Goal: Check status: Check status

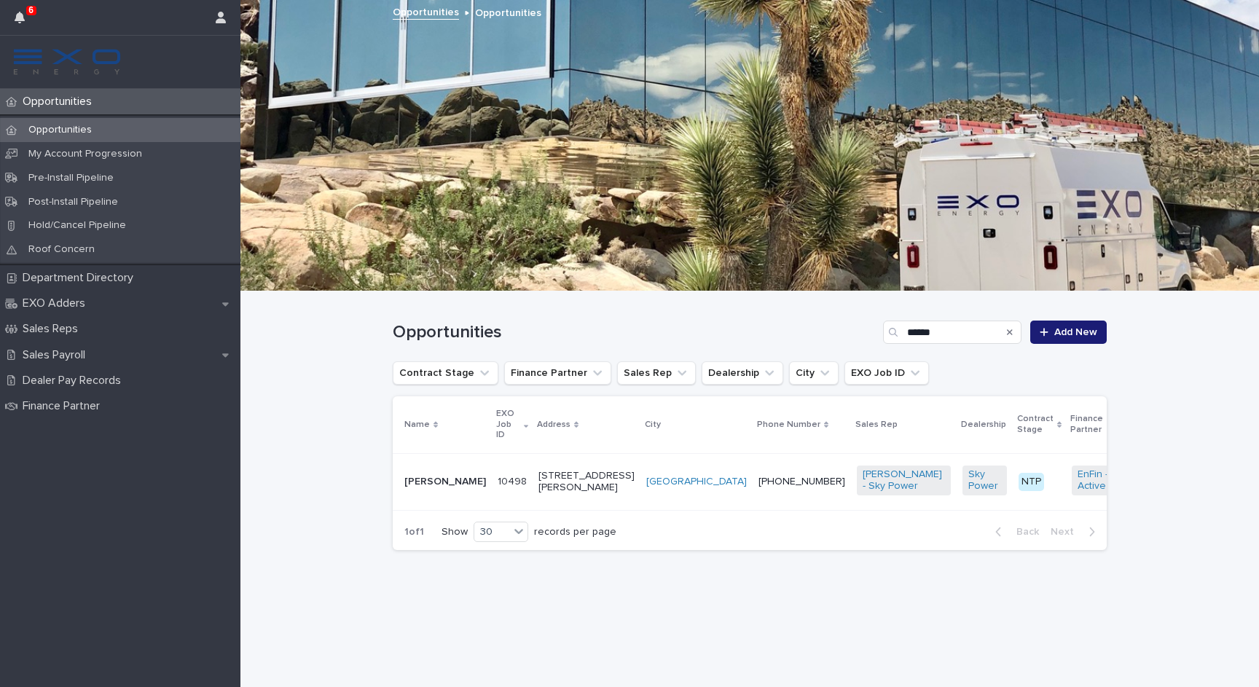
click at [77, 126] on p "Opportunities" at bounding box center [60, 130] width 87 height 12
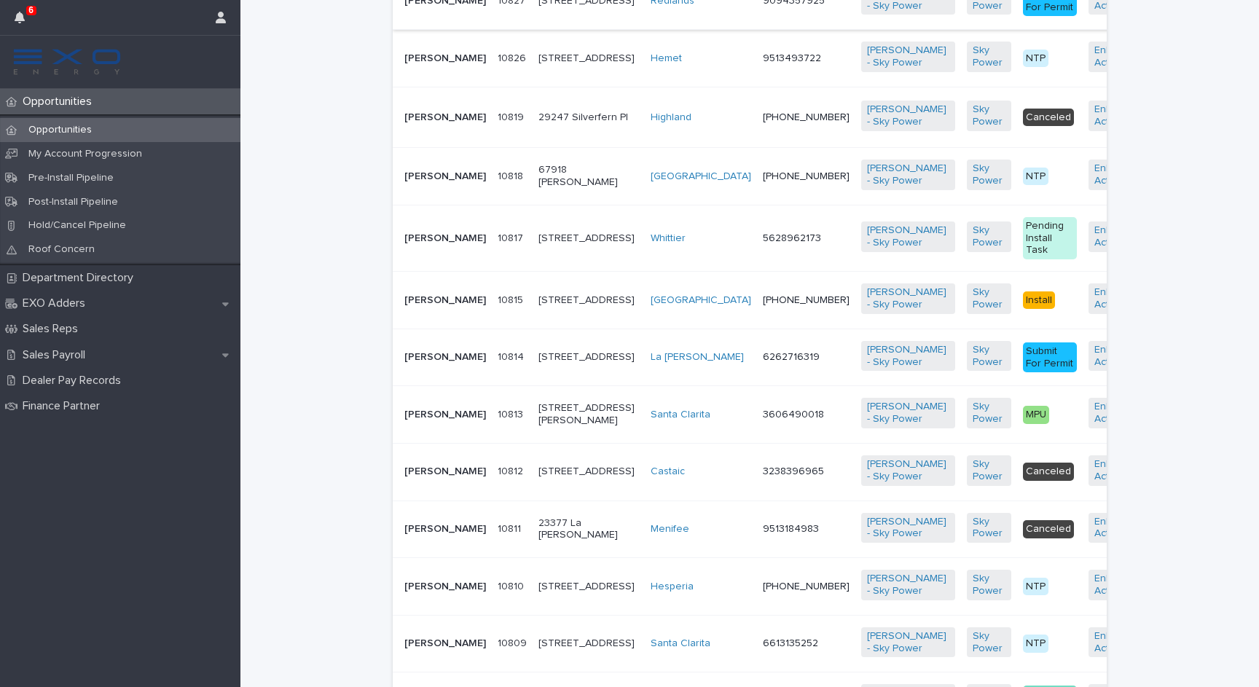
scroll to position [1050, 0]
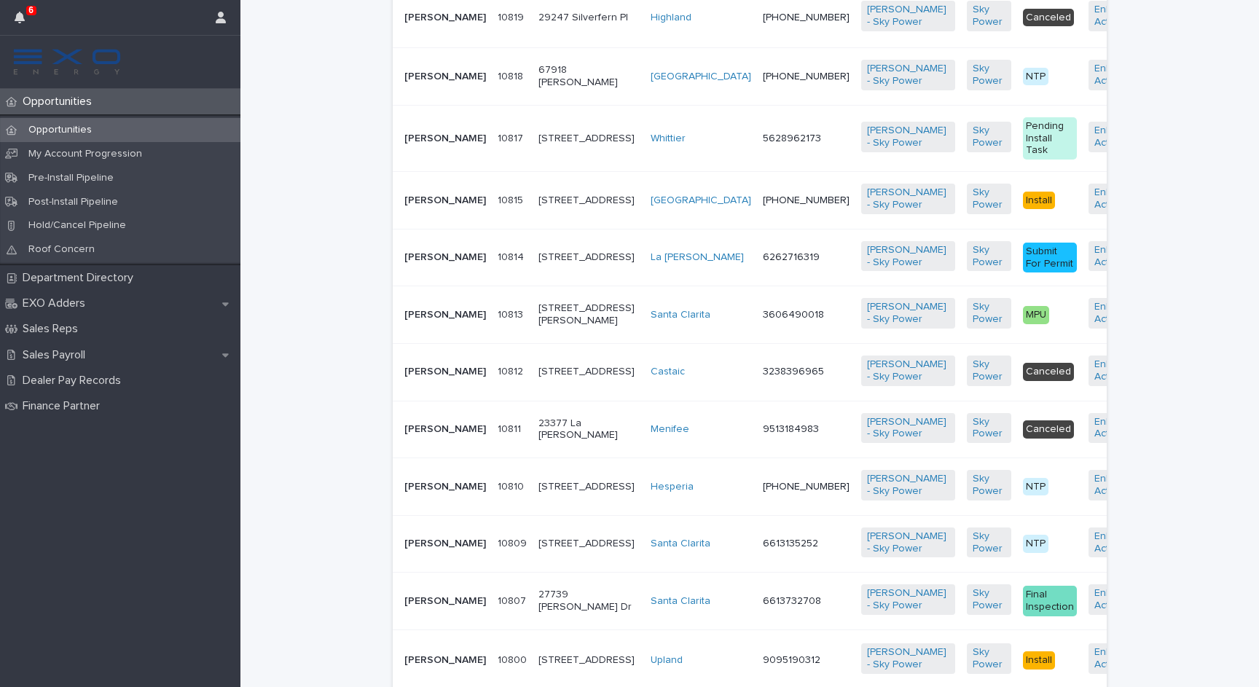
click at [407, 83] on p "[PERSON_NAME]" at bounding box center [446, 77] width 82 height 12
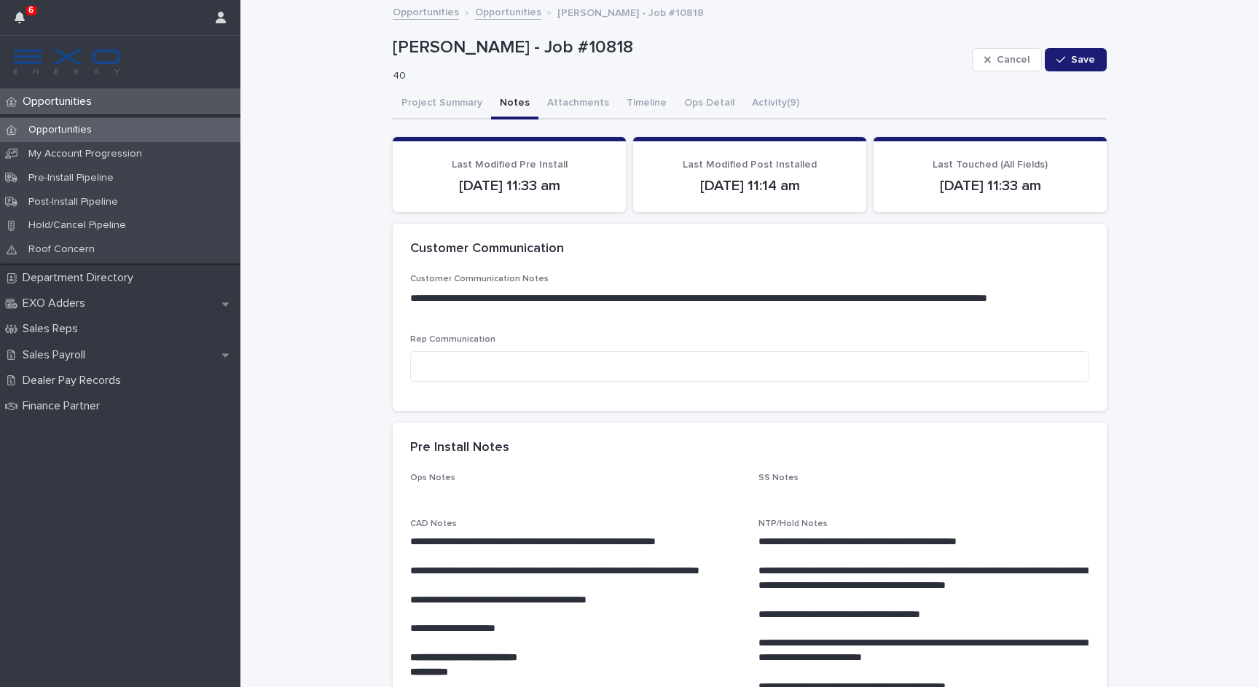
click at [523, 103] on button "Notes" at bounding box center [514, 104] width 47 height 31
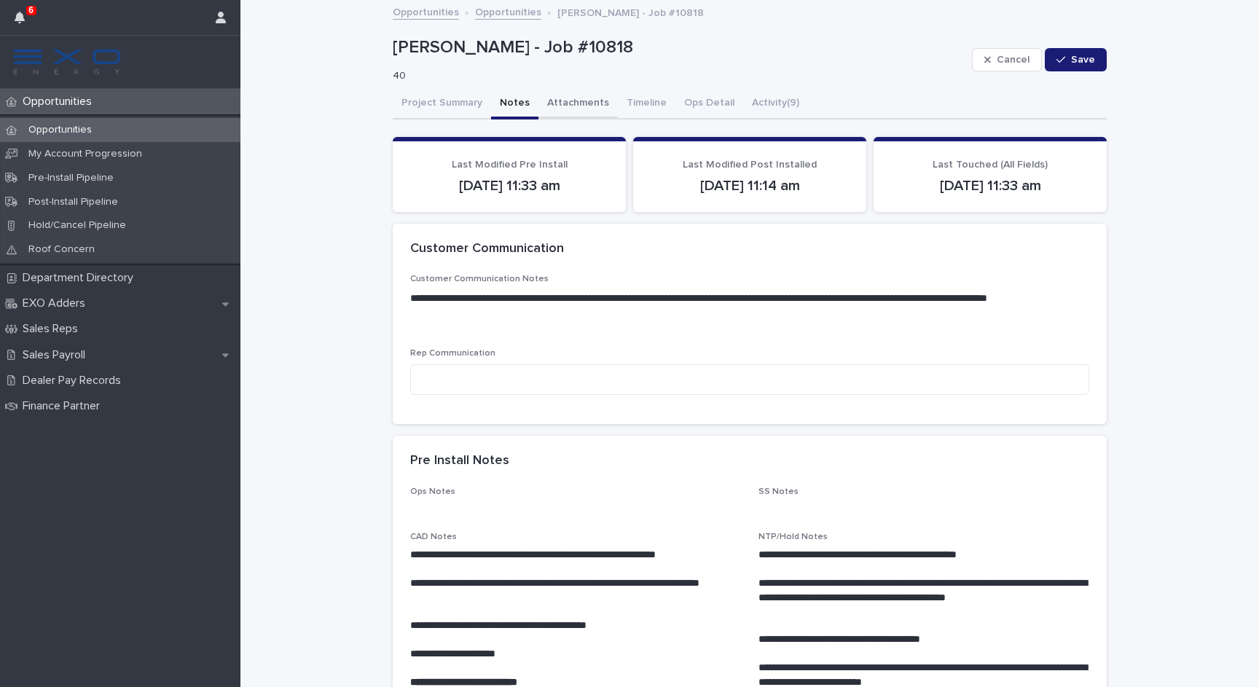
click at [569, 106] on button "Attachments" at bounding box center [578, 104] width 79 height 31
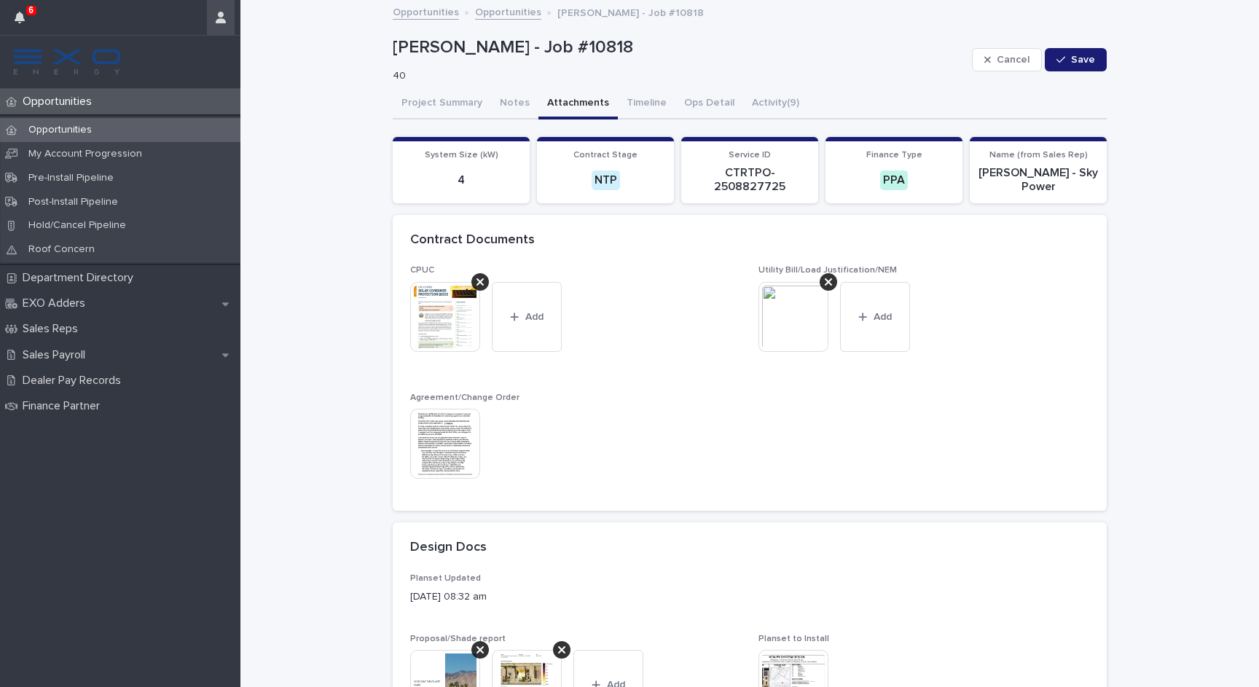
click at [222, 20] on icon "button" at bounding box center [221, 18] width 10 height 12
click at [192, 58] on p "Log Out" at bounding box center [179, 62] width 92 height 25
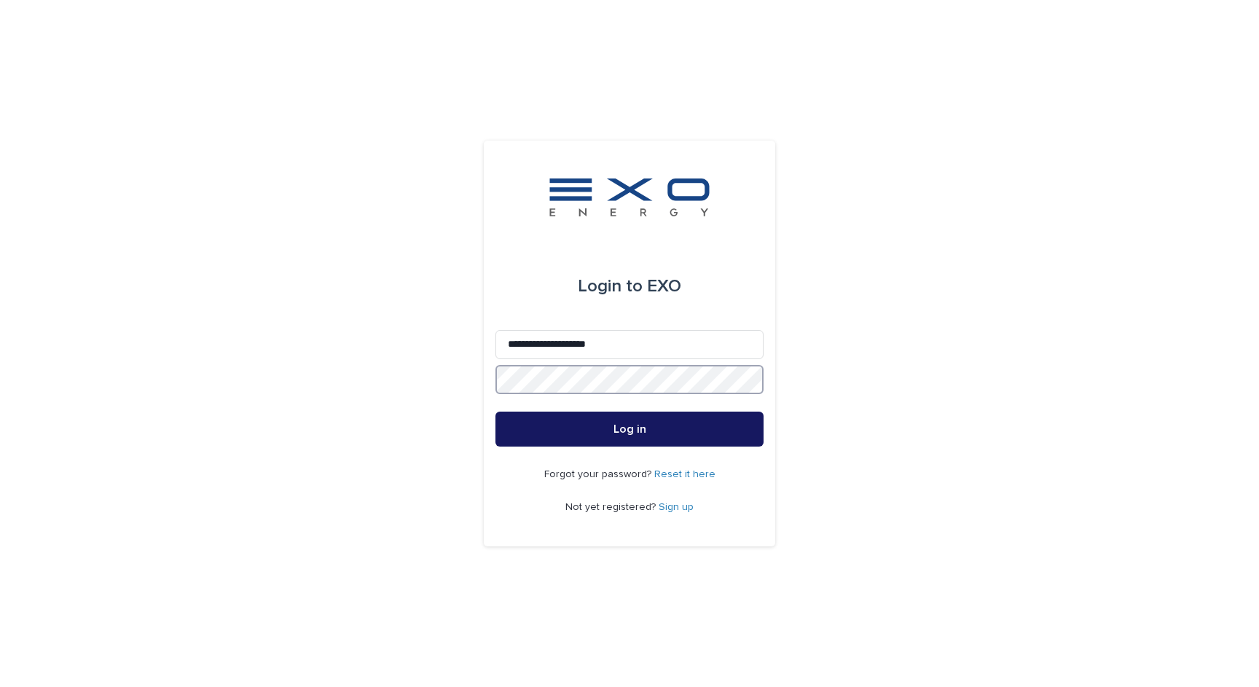
click at [630, 429] on button "Log in" at bounding box center [630, 429] width 268 height 35
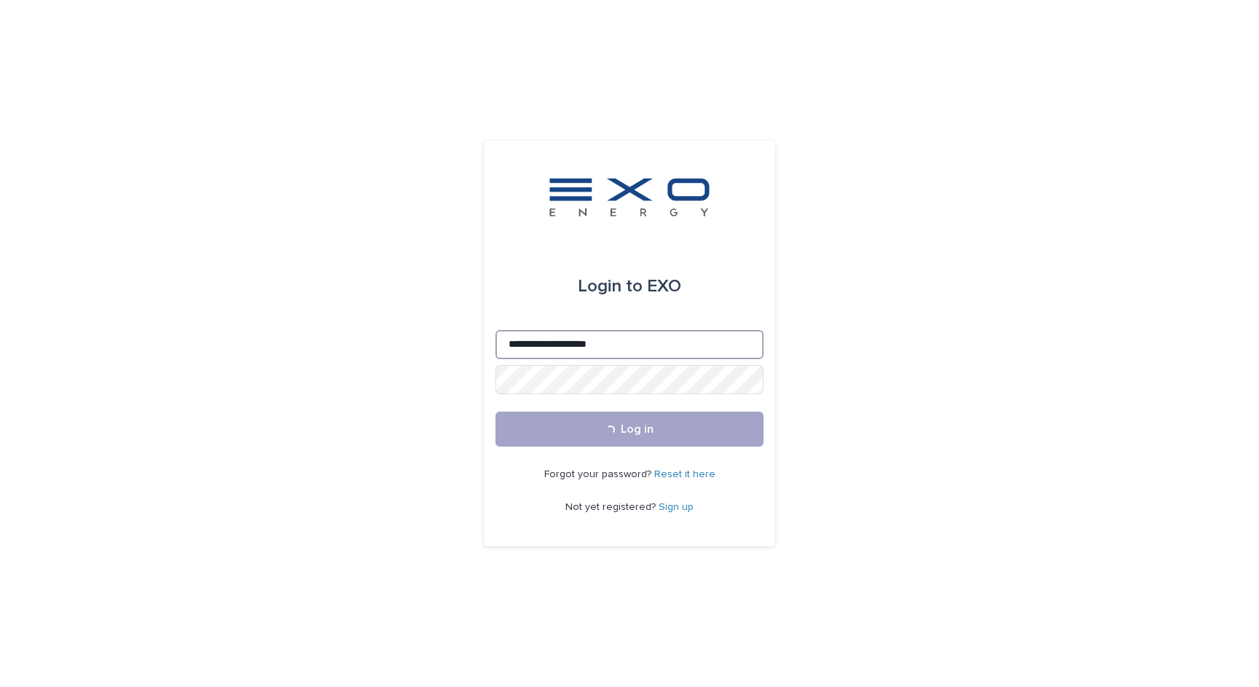
click at [571, 343] on input "**********" at bounding box center [630, 344] width 268 height 29
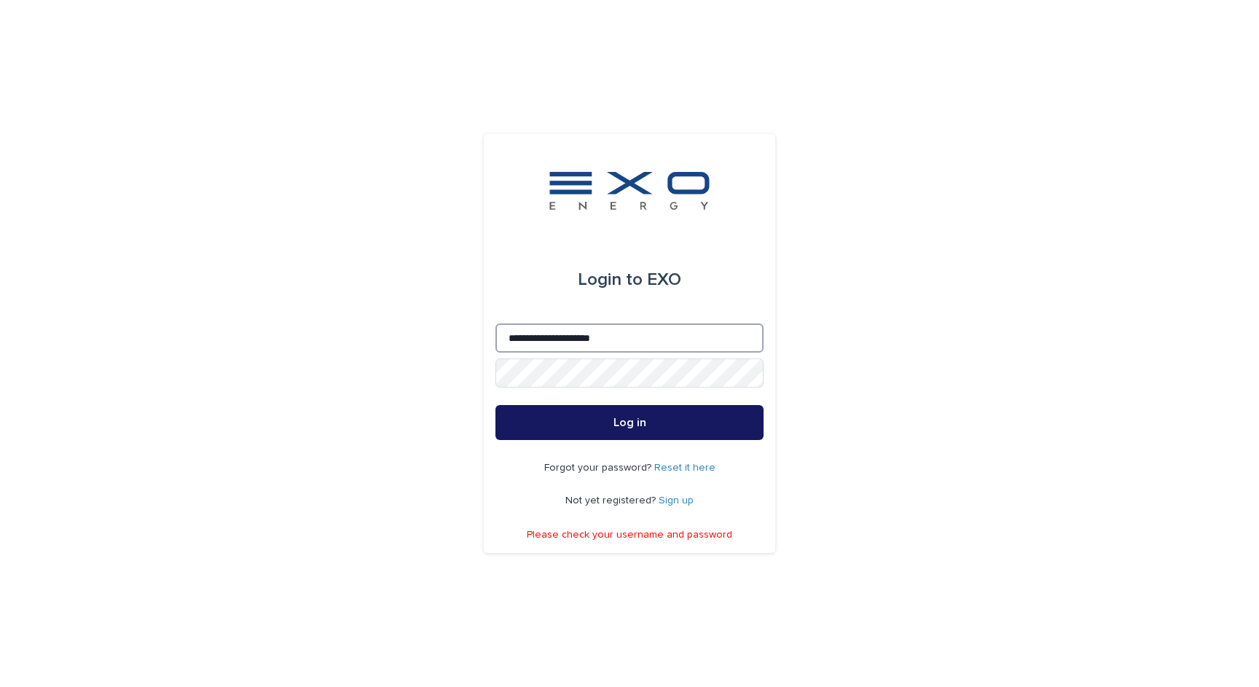
type input "**********"
click at [744, 416] on button "Log in" at bounding box center [630, 422] width 268 height 35
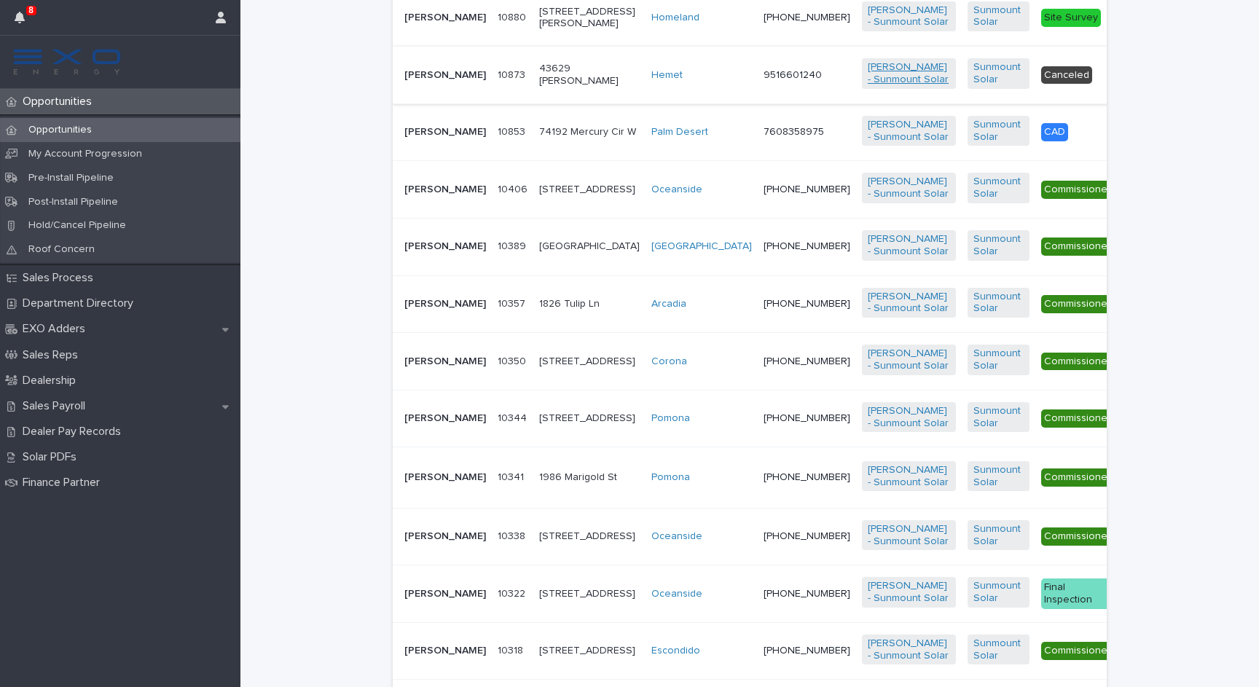
scroll to position [501, 0]
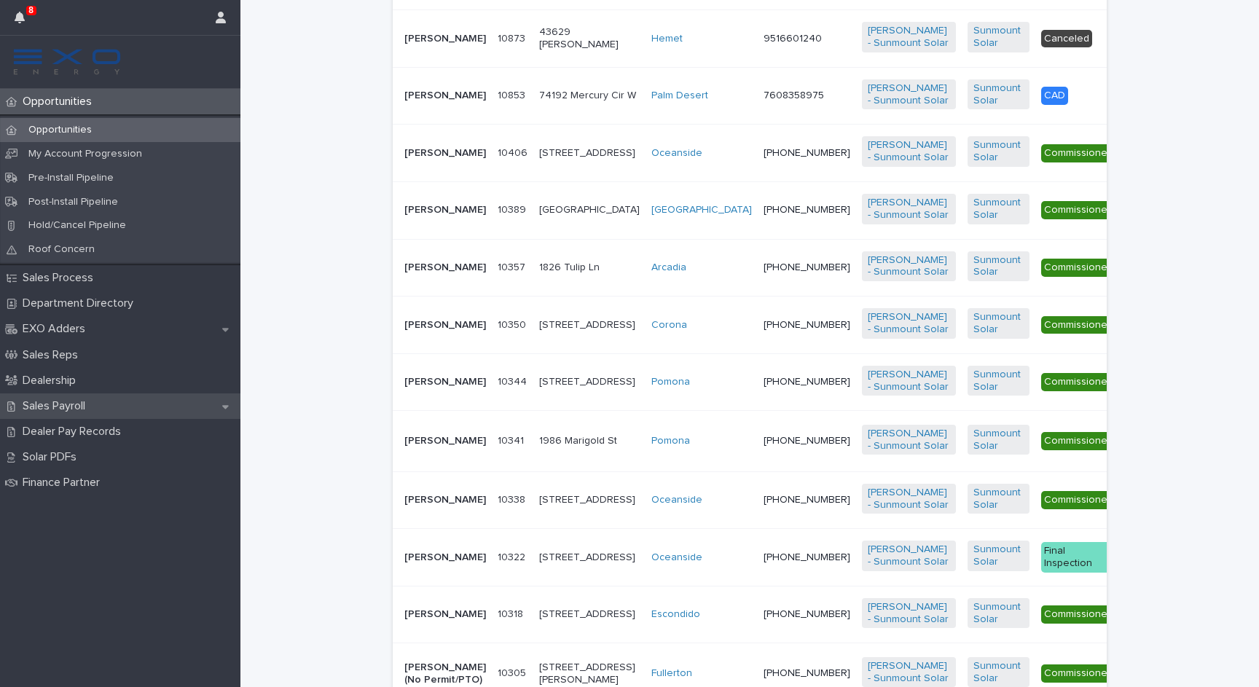
click at [103, 410] on div "Sales Payroll" at bounding box center [120, 407] width 241 height 26
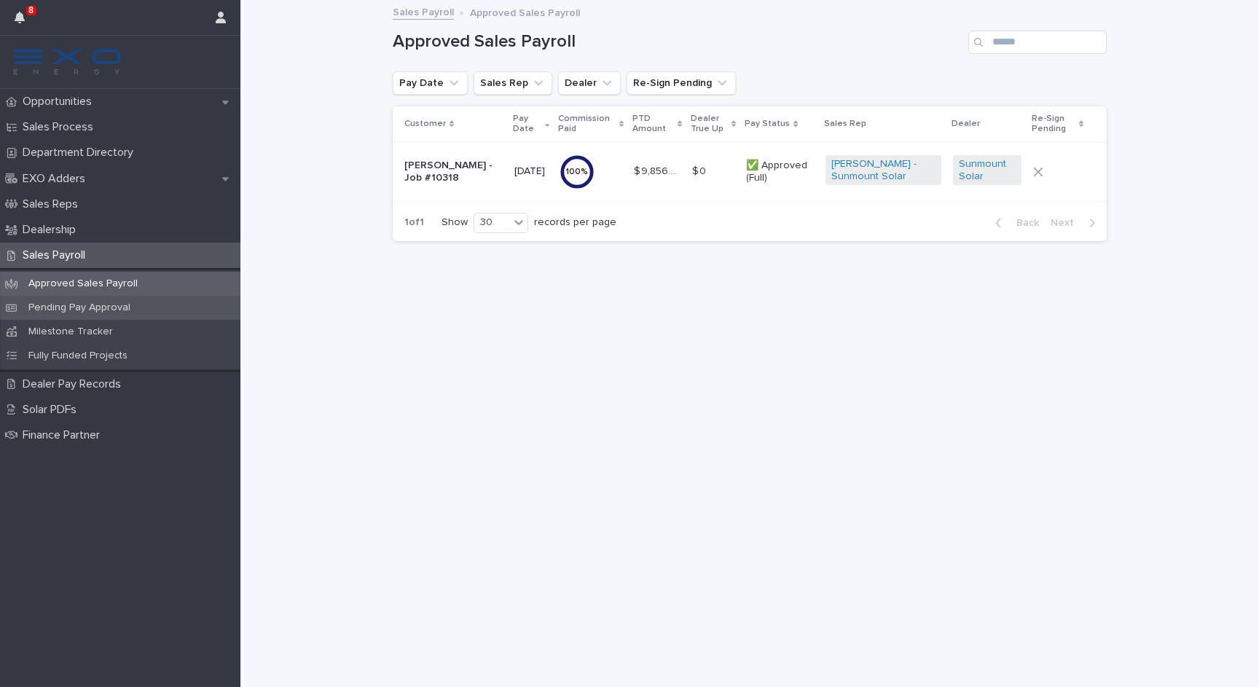
click at [99, 302] on p "Pending Pay Approval" at bounding box center [79, 308] width 125 height 12
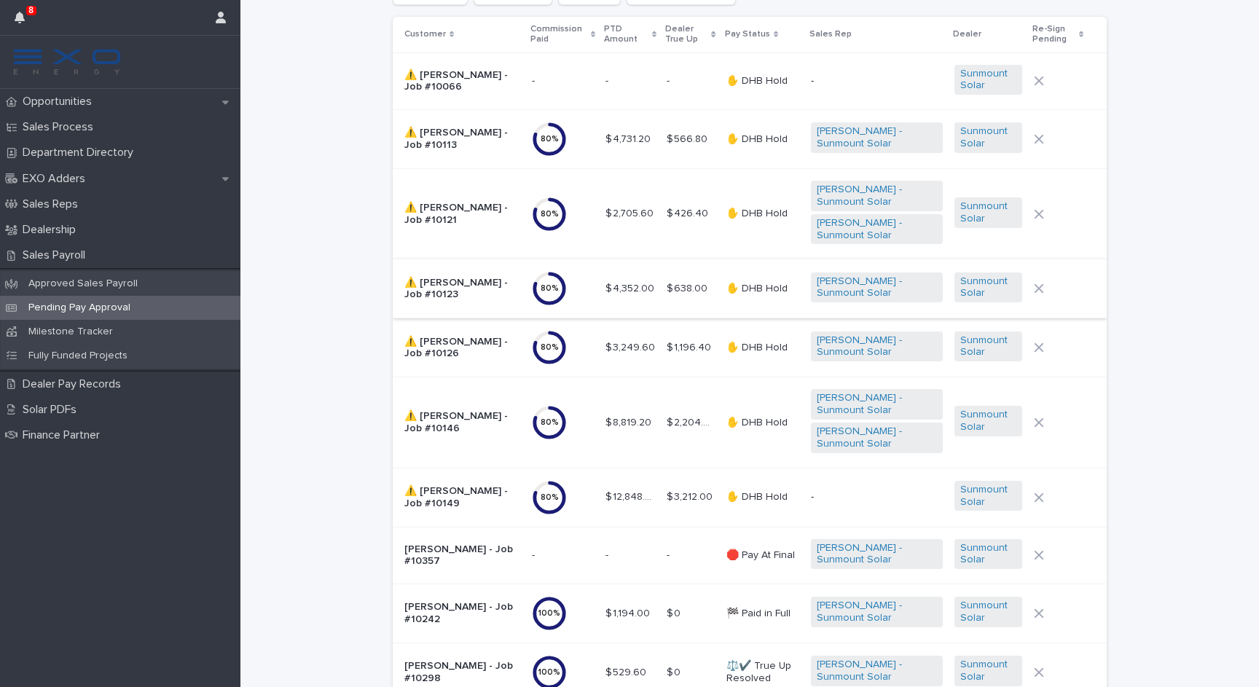
scroll to position [224, 0]
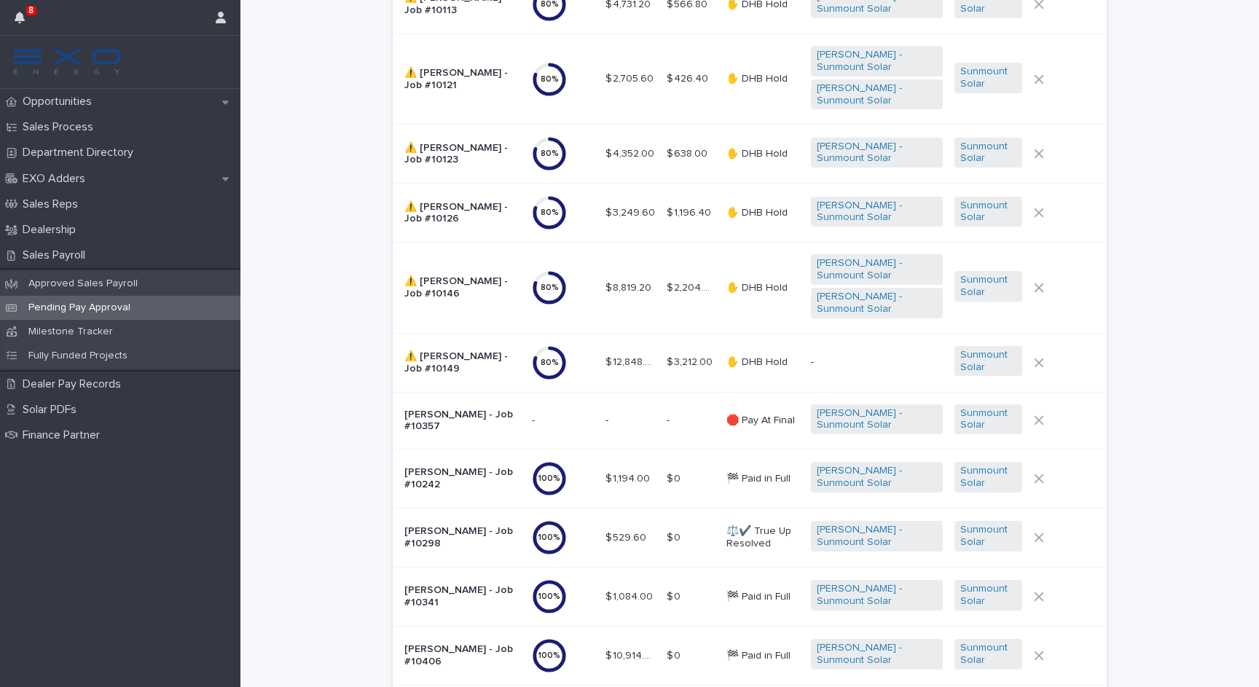
click at [458, 142] on p "⚠️ Yvonne Polmanteer - Job #10123" at bounding box center [463, 154] width 116 height 25
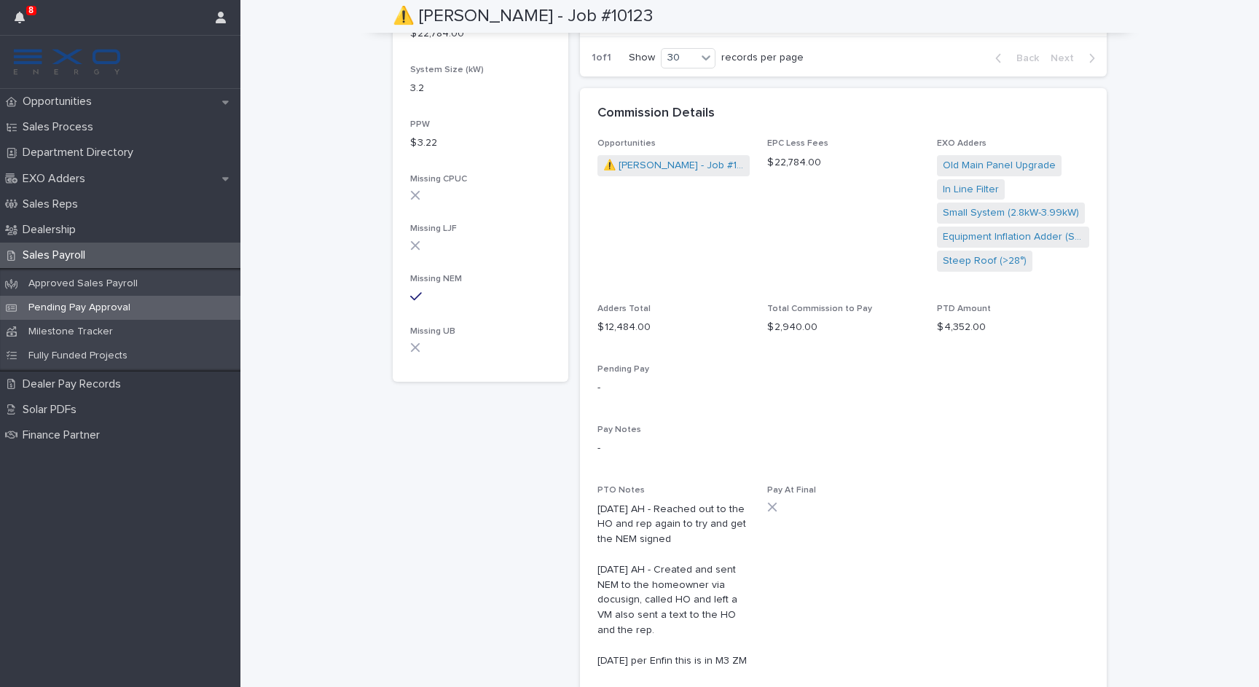
scroll to position [533, 0]
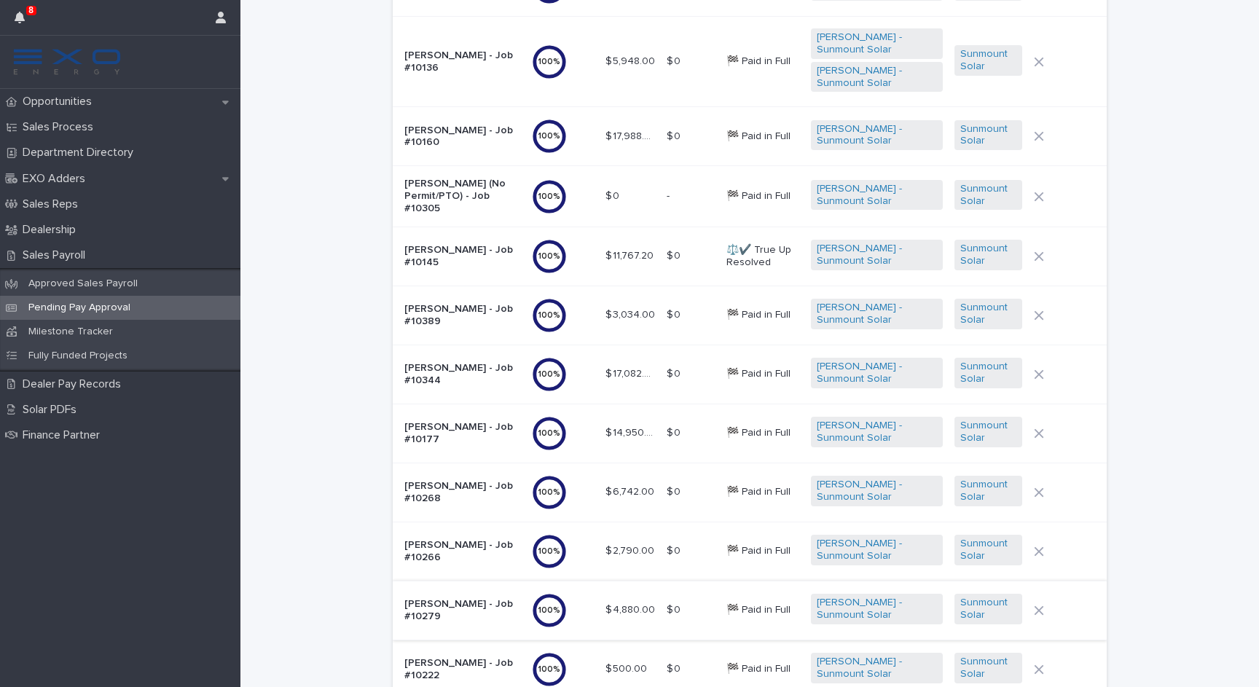
scroll to position [826, 0]
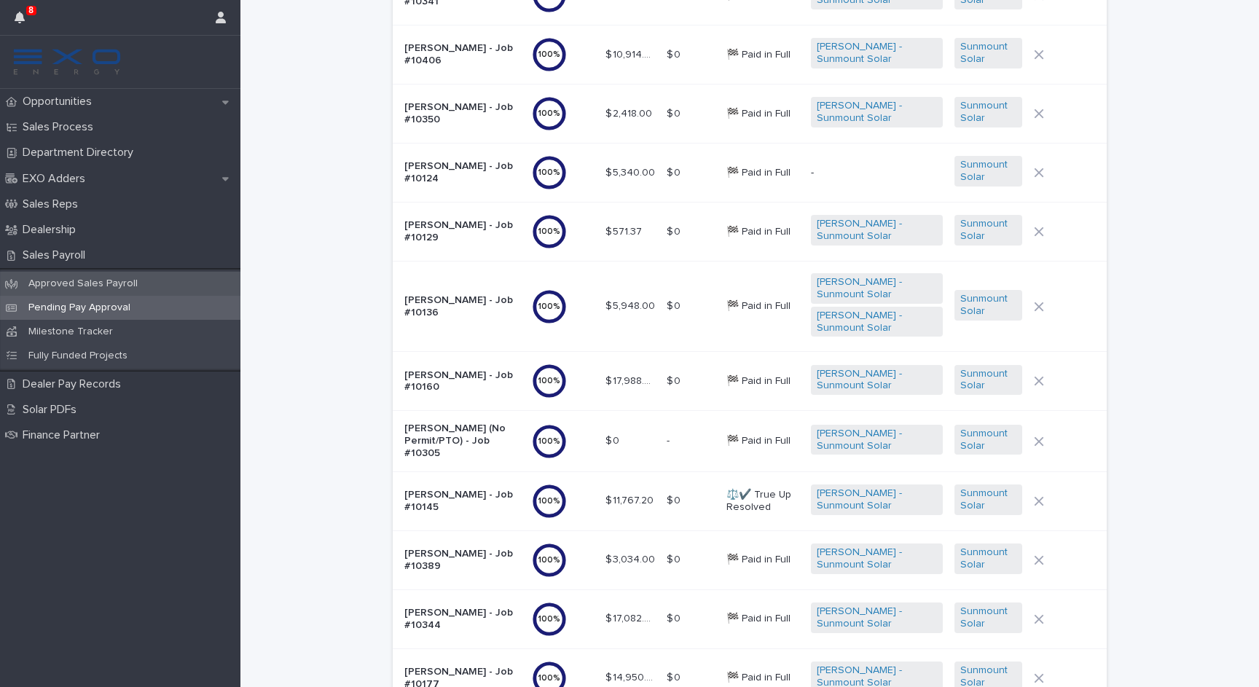
click at [106, 285] on p "Approved Sales Payroll" at bounding box center [83, 284] width 133 height 12
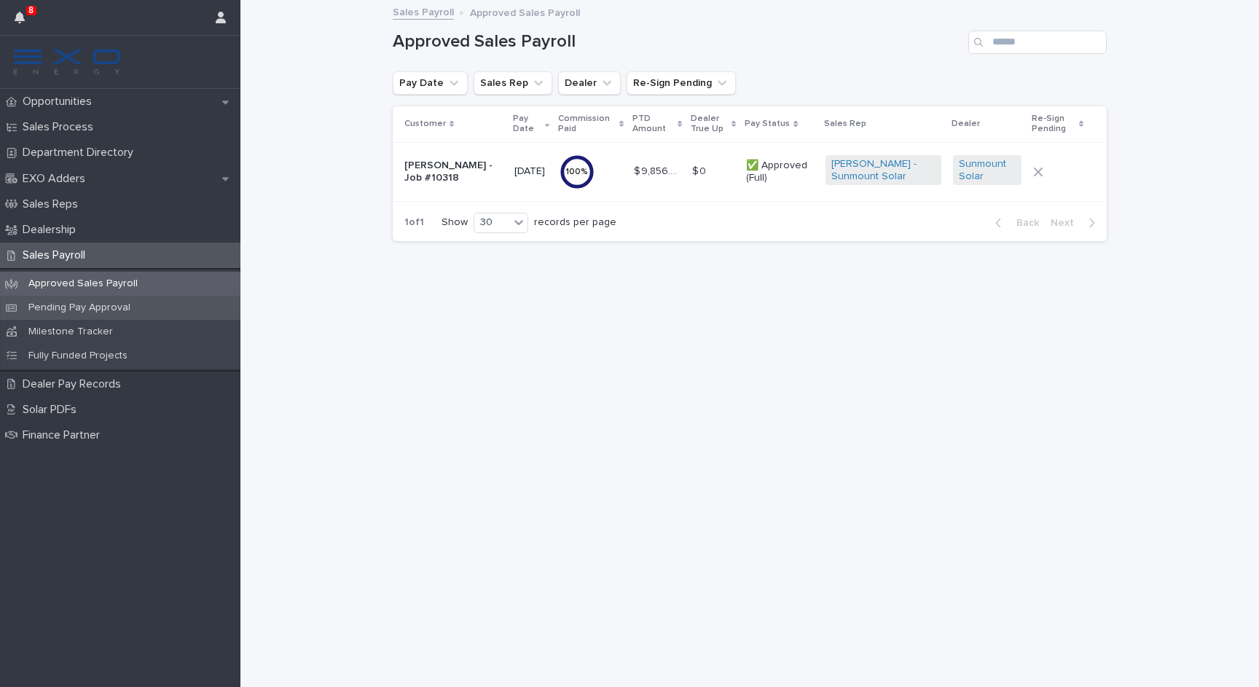
click at [95, 310] on p "Pending Pay Approval" at bounding box center [79, 308] width 125 height 12
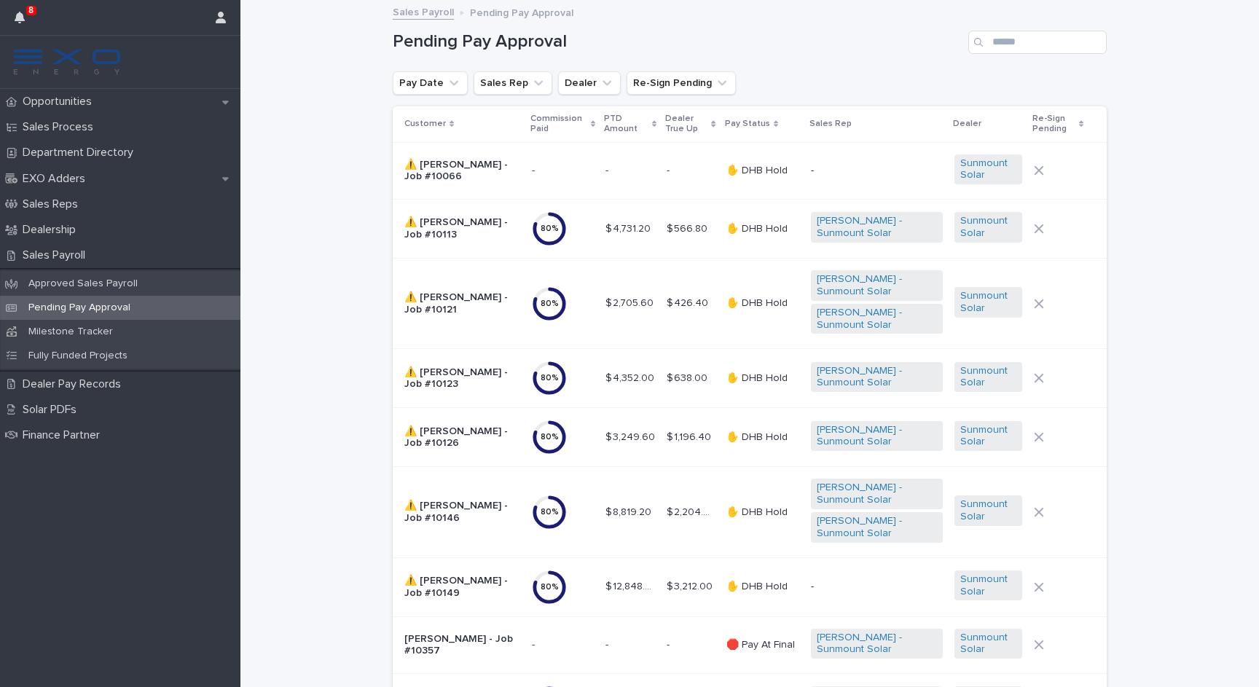
click at [449, 575] on p "⚠️ Wayne Stafford - Job #10149" at bounding box center [463, 587] width 116 height 25
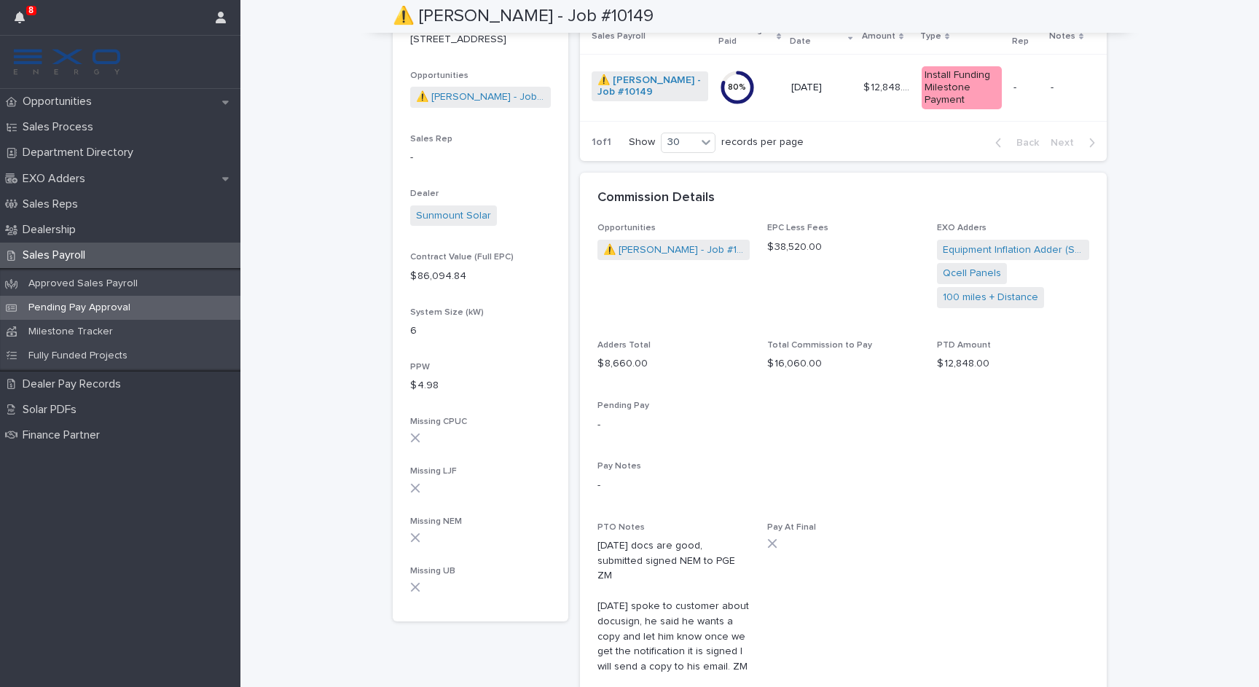
scroll to position [277, 0]
drag, startPoint x: 447, startPoint y: 548, endPoint x: 447, endPoint y: 534, distance: 14.6
click at [447, 534] on div "Commission Paid 80 % Pay Date 09/19/2025 Address 3075 Gum St Opportunities ⚠️ W…" at bounding box center [480, 247] width 141 height 718
drag, startPoint x: 668, startPoint y: 598, endPoint x: 776, endPoint y: 598, distance: 107.9
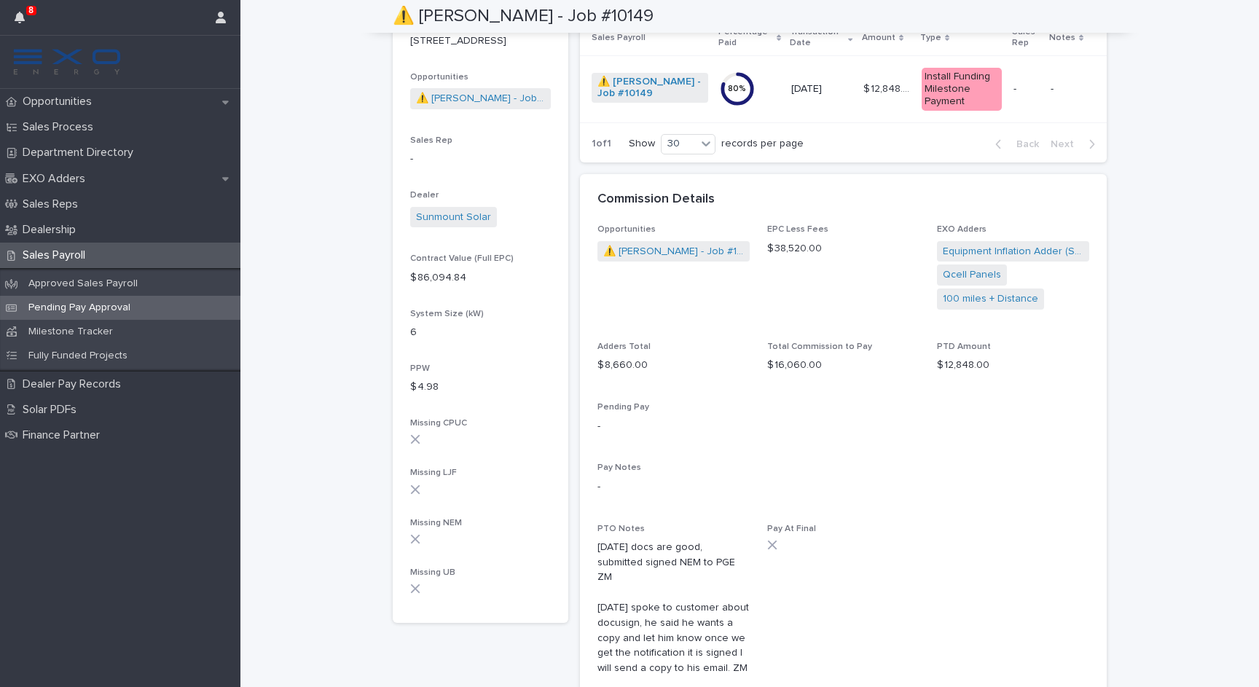
click at [724, 419] on p "-" at bounding box center [674, 426] width 152 height 15
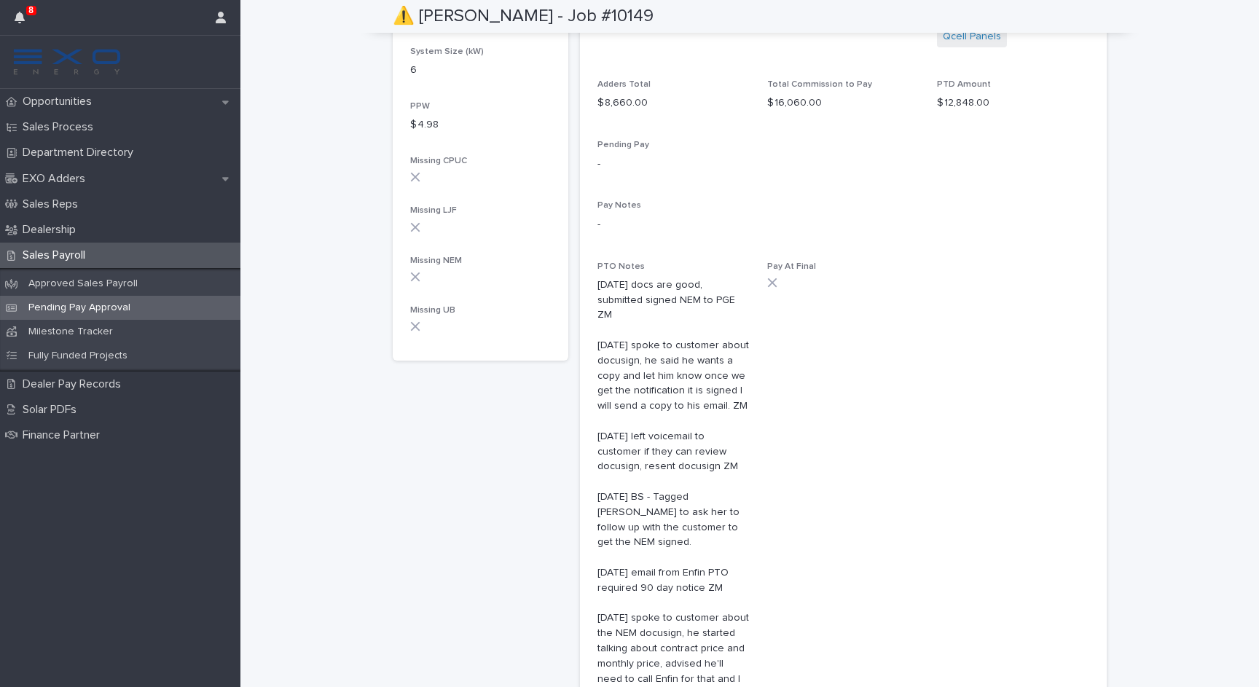
scroll to position [527, 0]
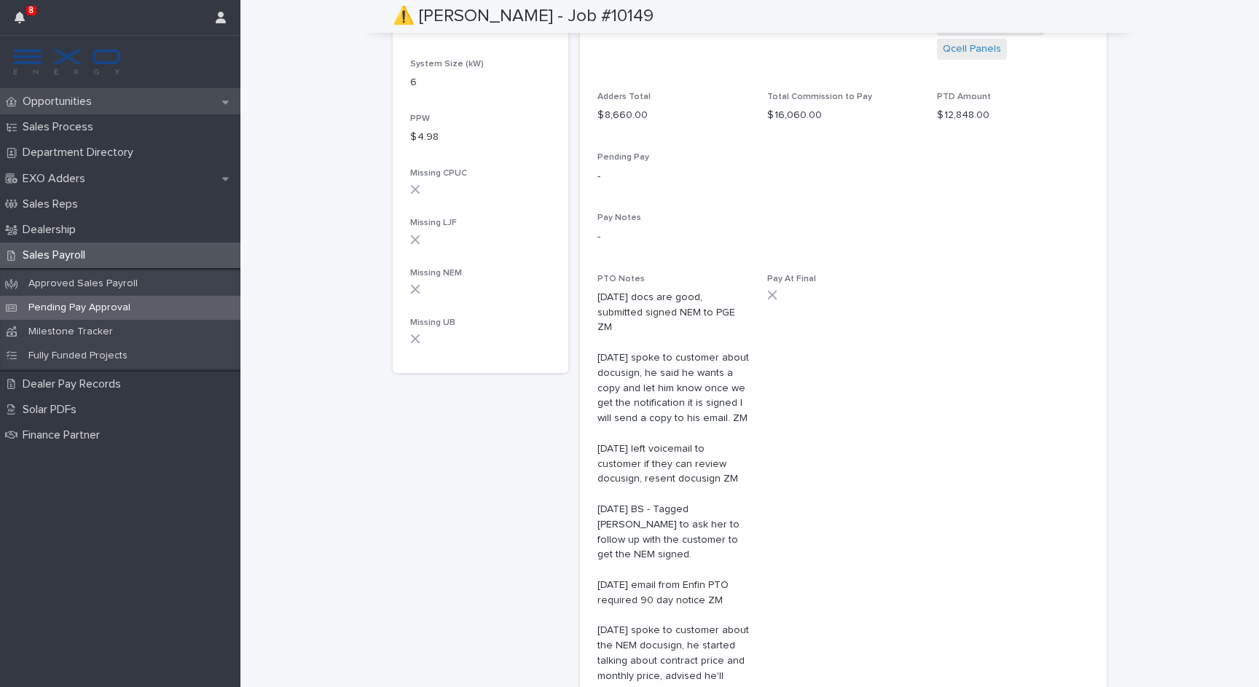
click at [98, 98] on p "Opportunities" at bounding box center [60, 102] width 87 height 14
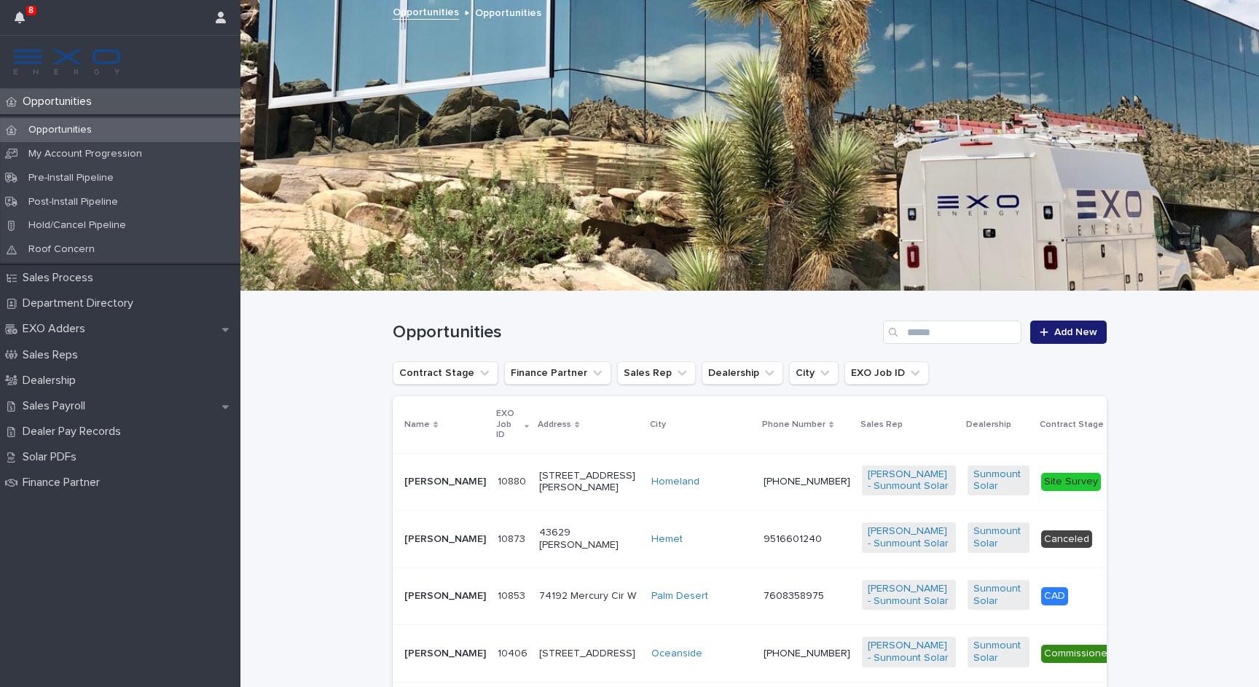
click at [436, 488] on p "Leah Waggener" at bounding box center [446, 482] width 82 height 12
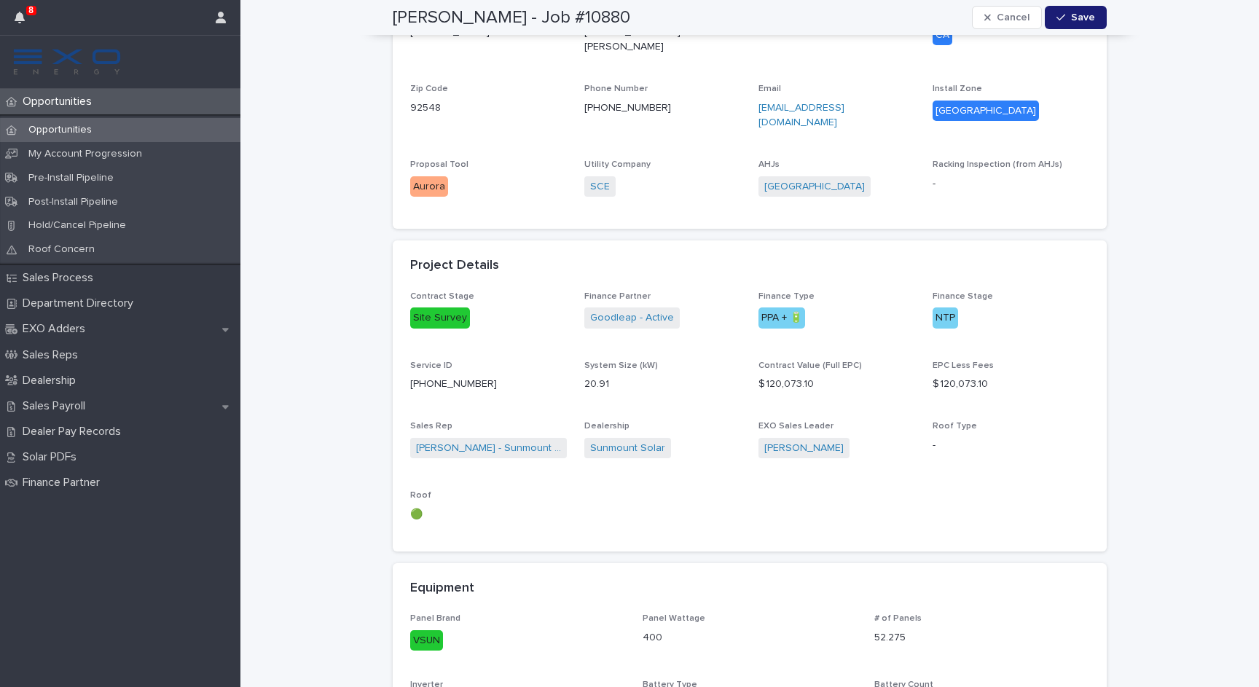
scroll to position [643, 0]
